Goal: Navigation & Orientation: Go to known website

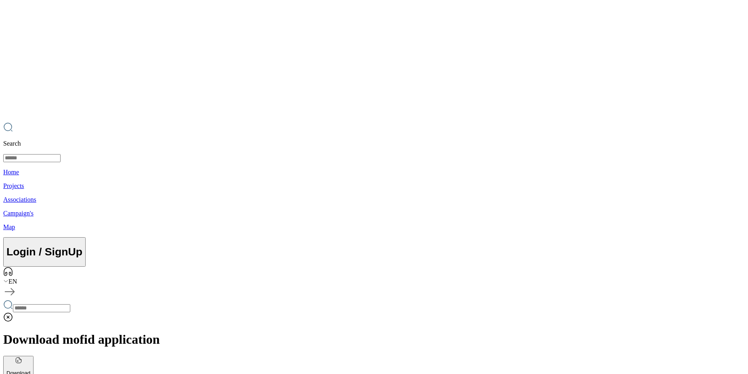
click at [8, 279] on icon at bounding box center [5, 281] width 5 height 5
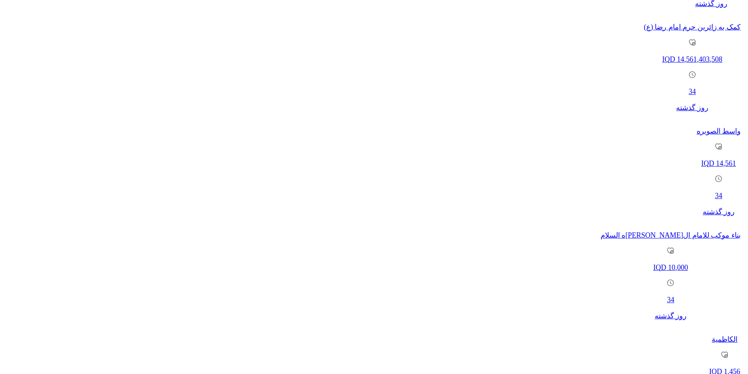
scroll to position [805, 0]
